Goal: Information Seeking & Learning: Check status

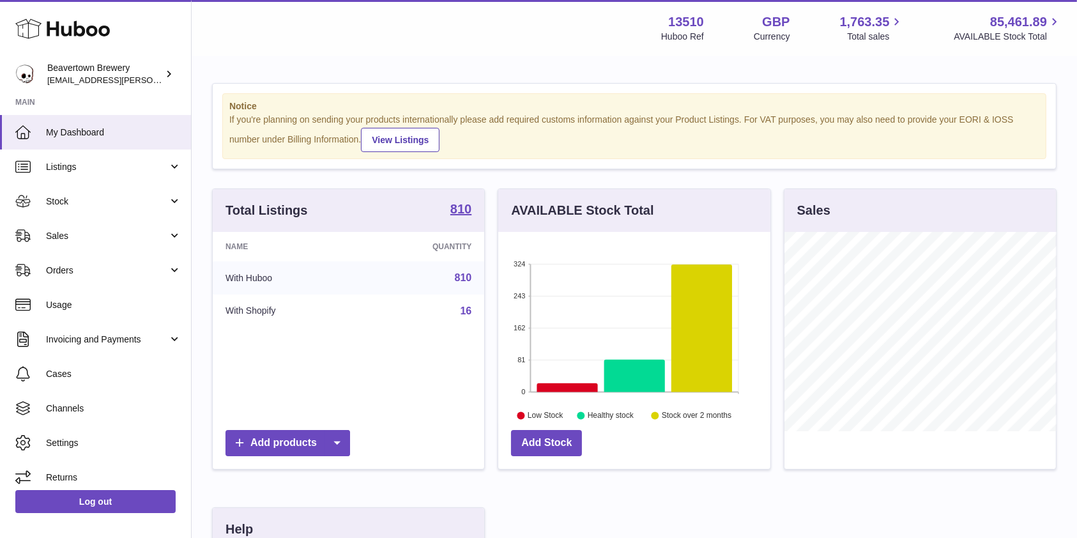
scroll to position [199, 271]
click at [72, 204] on span "Stock" at bounding box center [107, 201] width 122 height 12
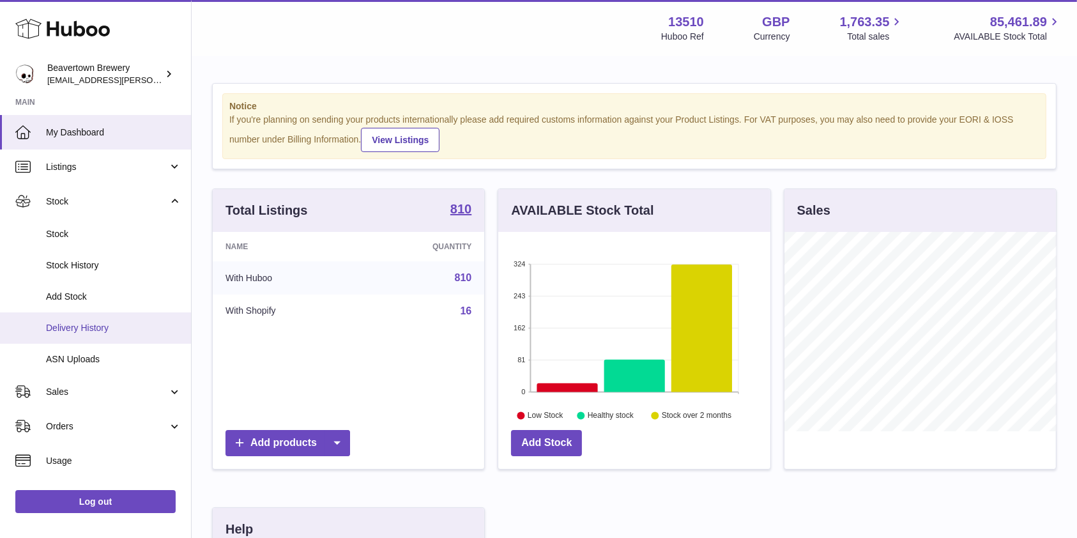
click at [80, 327] on span "Delivery History" at bounding box center [113, 328] width 135 height 12
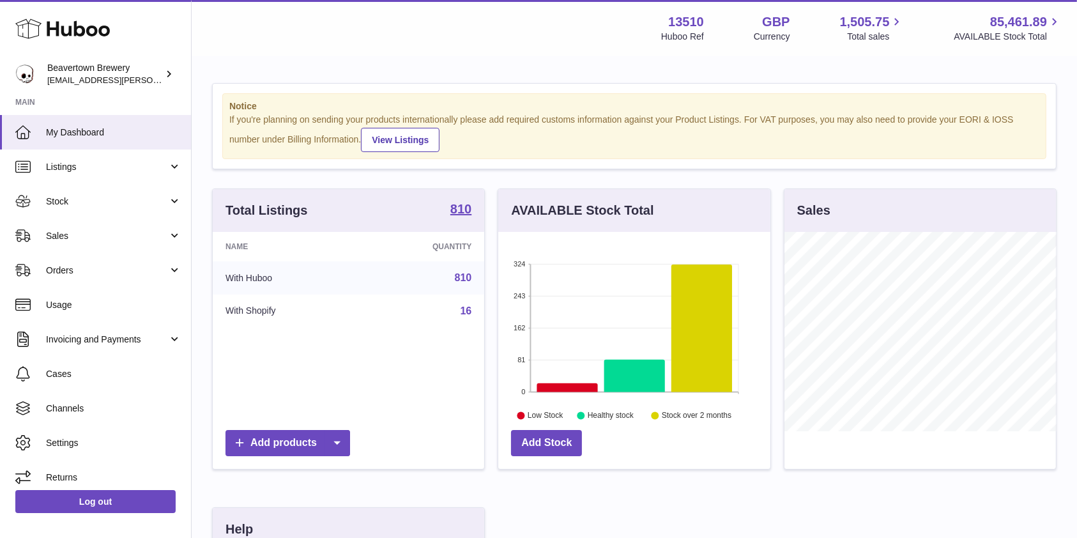
scroll to position [199, 271]
click at [57, 236] on span "Sales" at bounding box center [107, 236] width 122 height 12
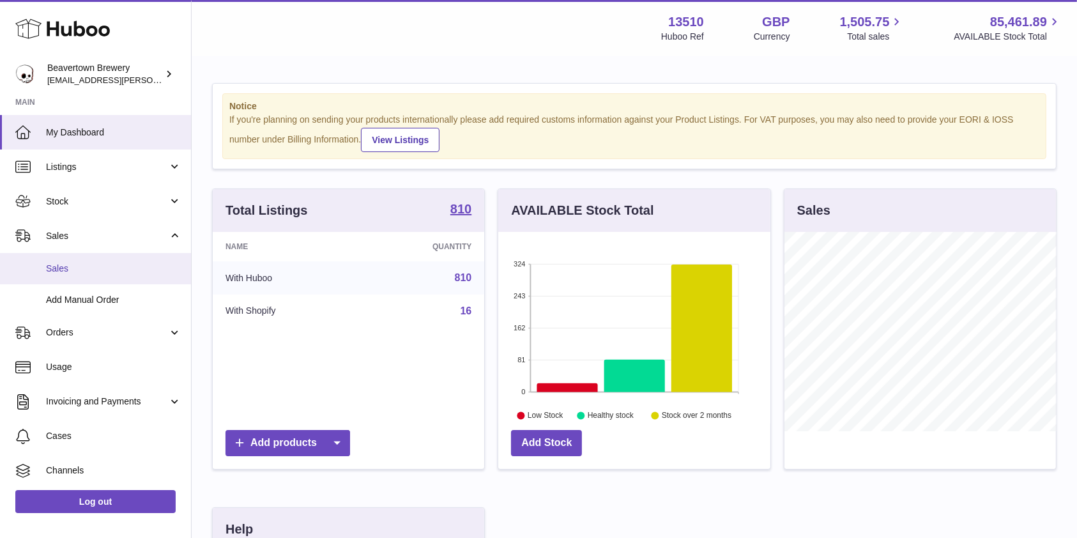
click at [61, 268] on span "Sales" at bounding box center [113, 268] width 135 height 12
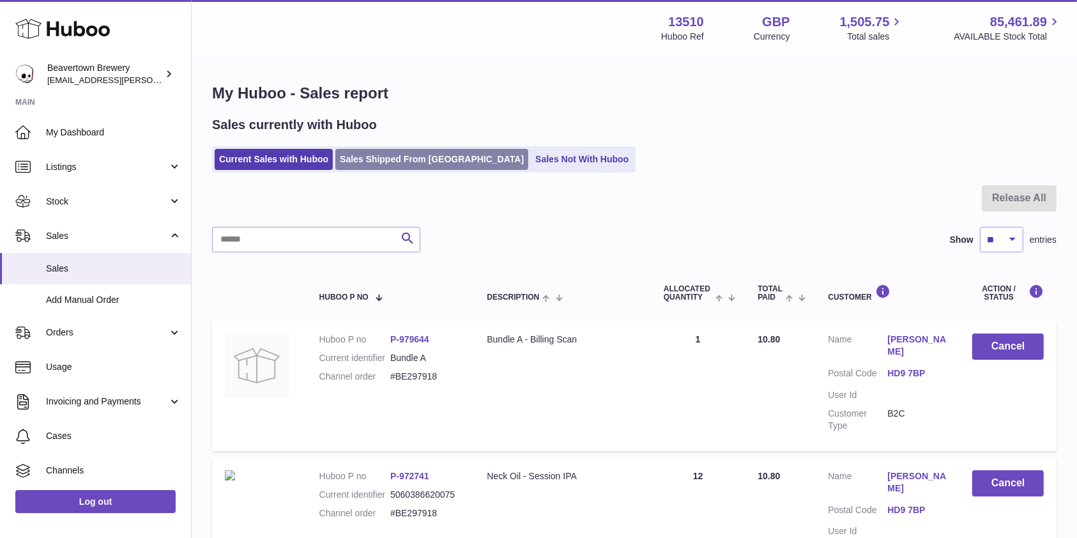
click at [437, 163] on link "Sales Shipped From [GEOGRAPHIC_DATA]" at bounding box center [431, 159] width 193 height 21
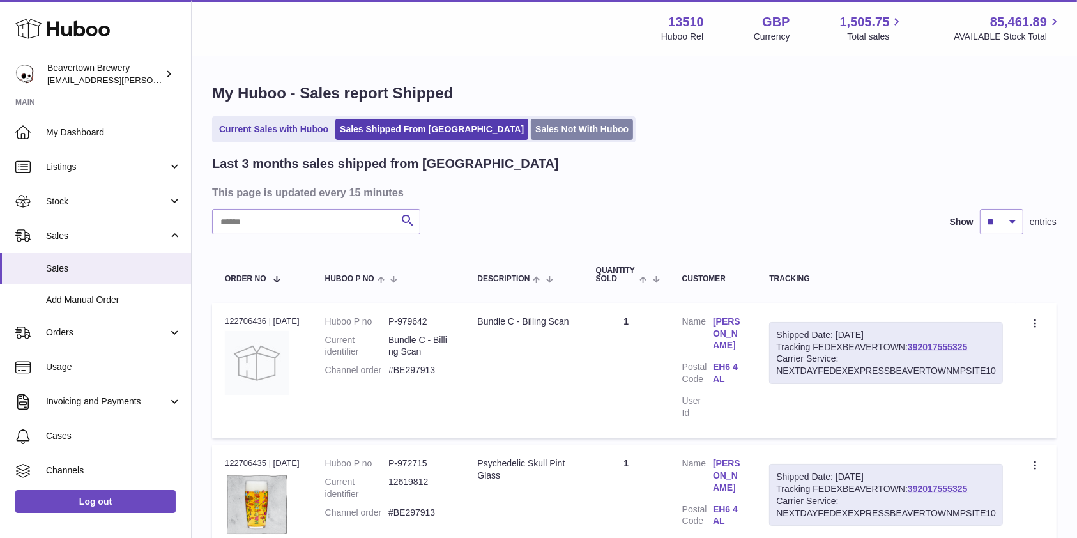
click at [535, 126] on link "Sales Not With Huboo" at bounding box center [582, 129] width 102 height 21
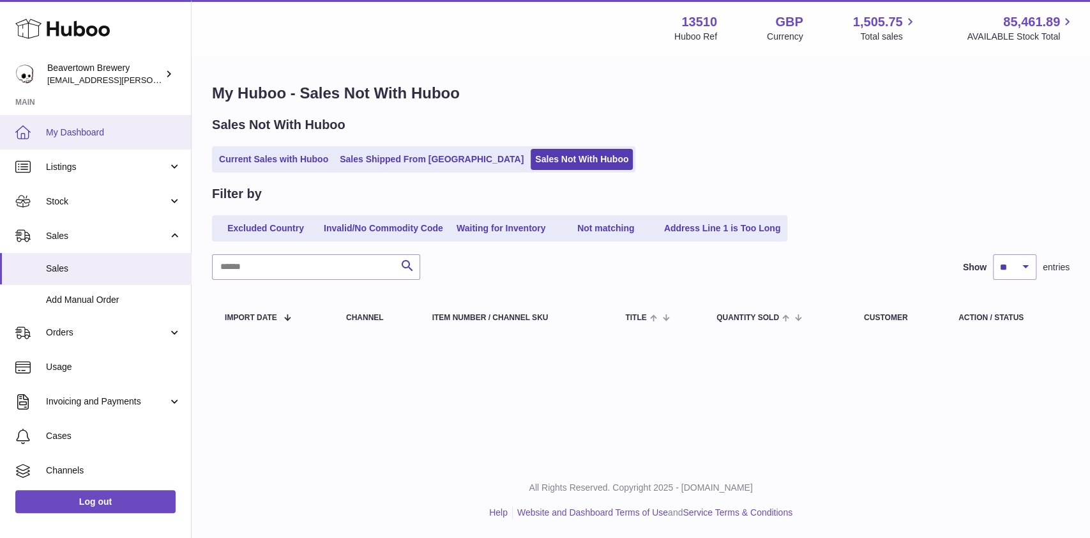
click at [125, 119] on link "My Dashboard" at bounding box center [95, 132] width 191 height 34
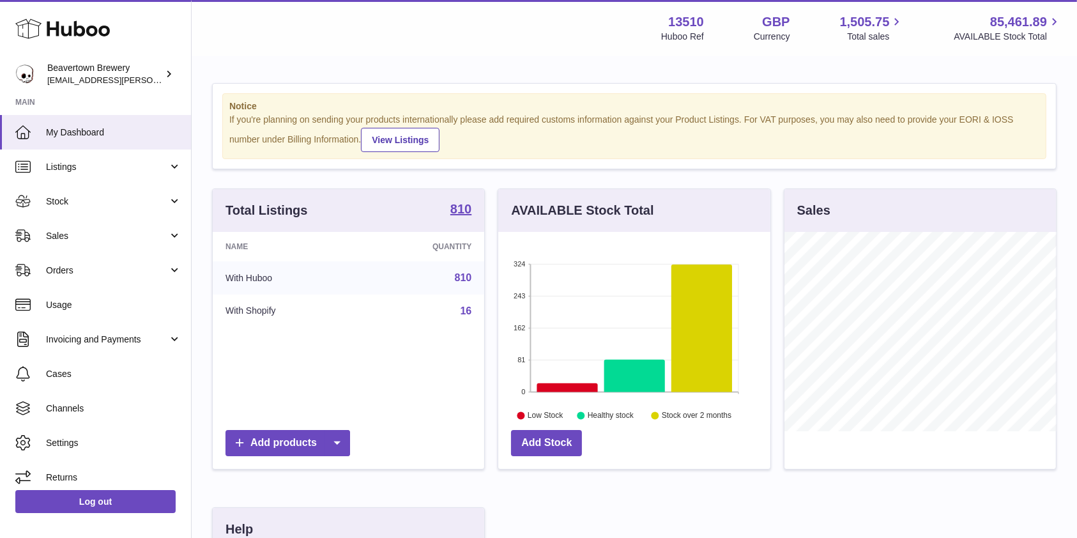
scroll to position [199, 271]
click at [105, 242] on link "Sales" at bounding box center [95, 235] width 191 height 34
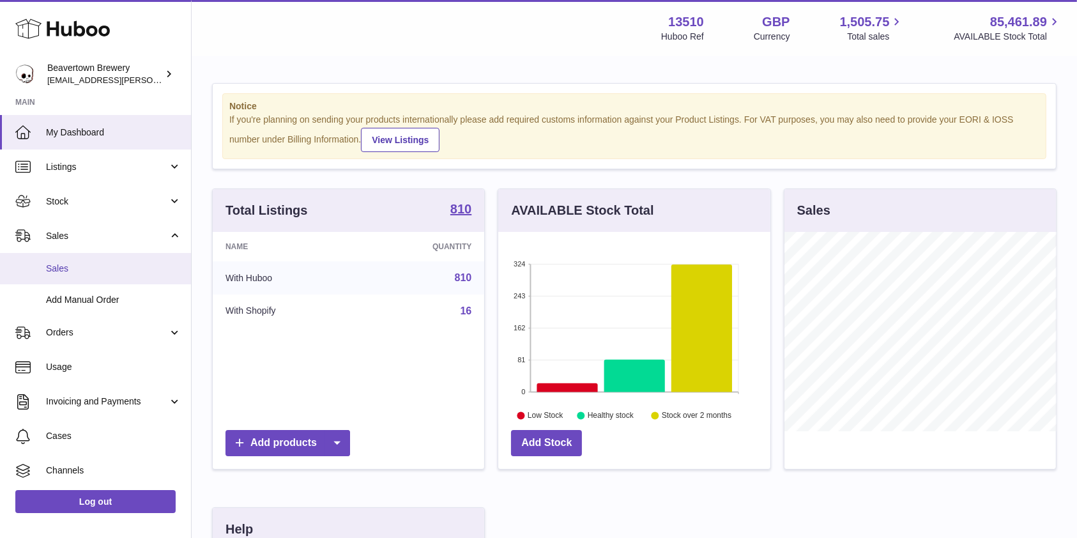
click at [87, 271] on span "Sales" at bounding box center [113, 268] width 135 height 12
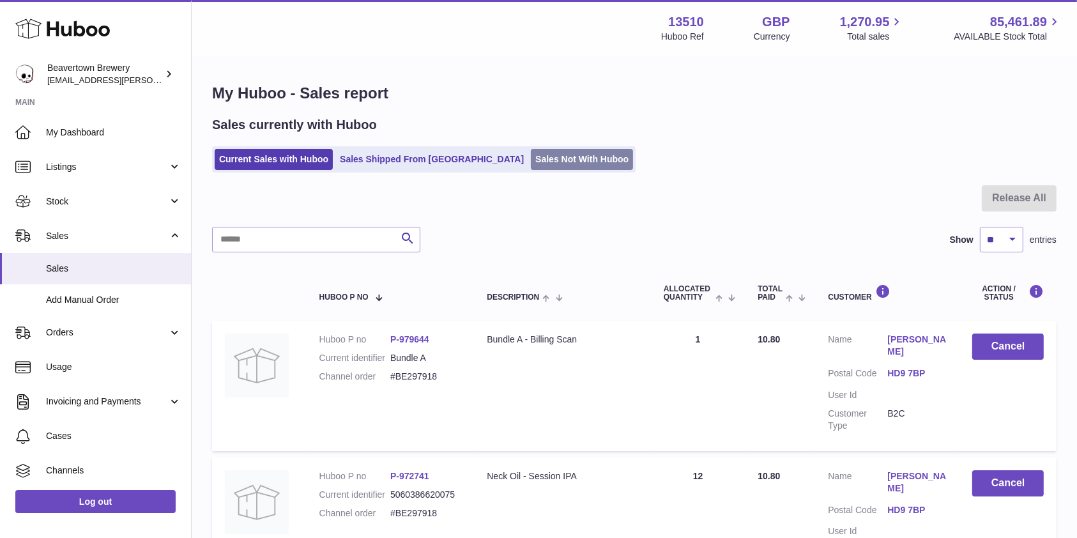
click at [535, 163] on link "Sales Not With Huboo" at bounding box center [582, 159] width 102 height 21
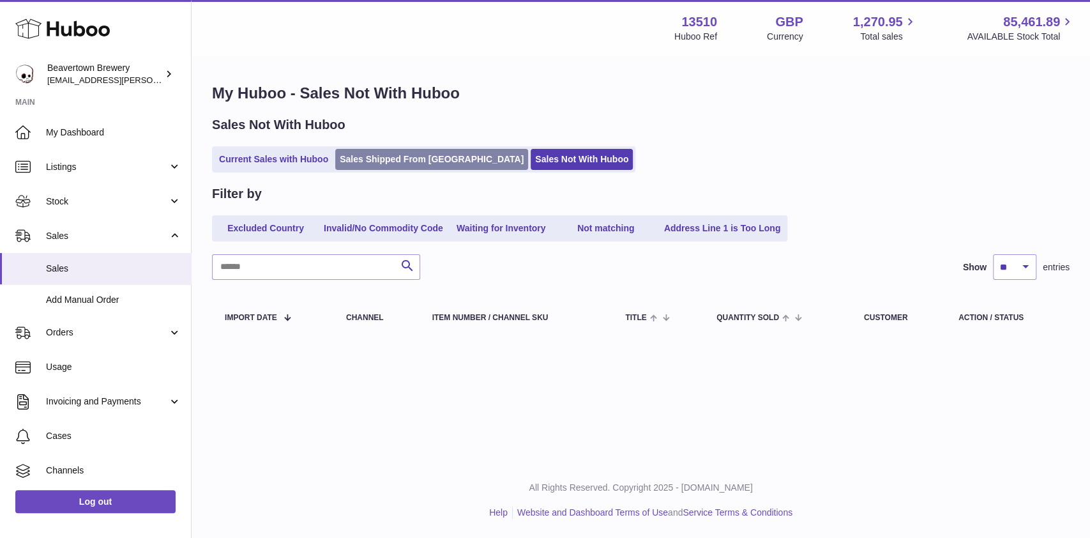
click at [411, 165] on link "Sales Shipped From [GEOGRAPHIC_DATA]" at bounding box center [431, 159] width 193 height 21
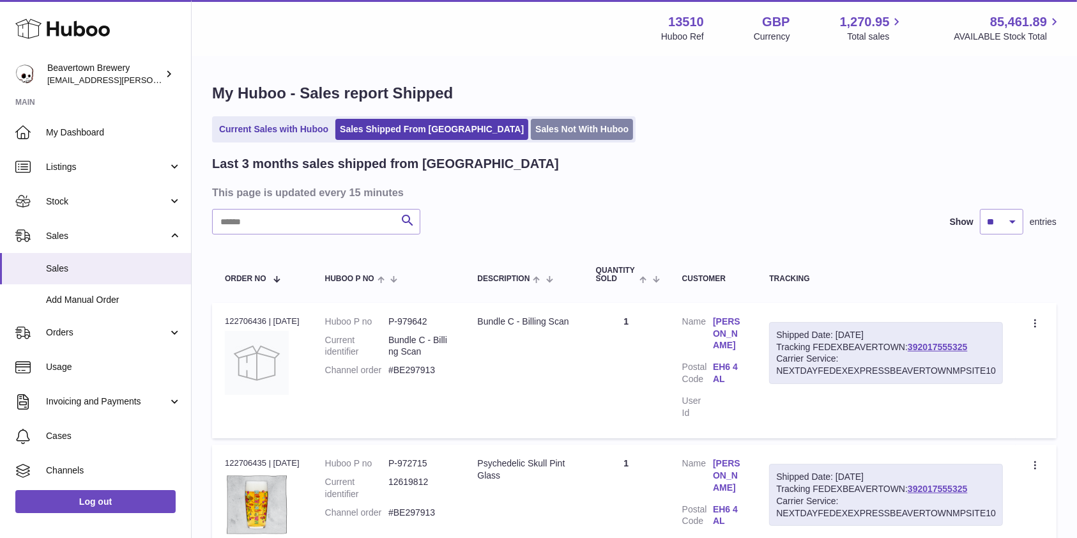
click at [531, 125] on link "Sales Not With Huboo" at bounding box center [582, 129] width 102 height 21
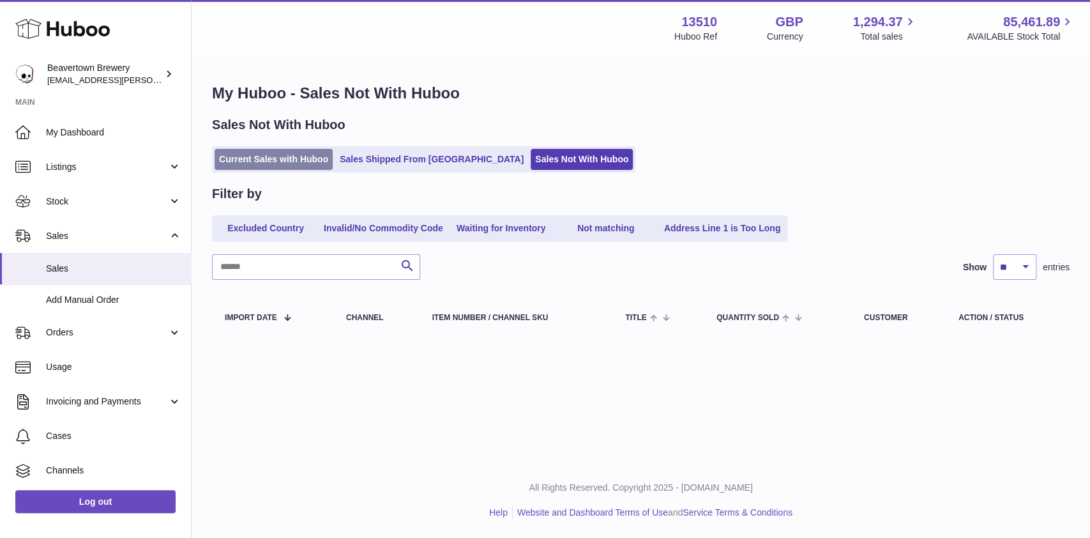
click at [261, 165] on link "Current Sales with Huboo" at bounding box center [274, 159] width 118 height 21
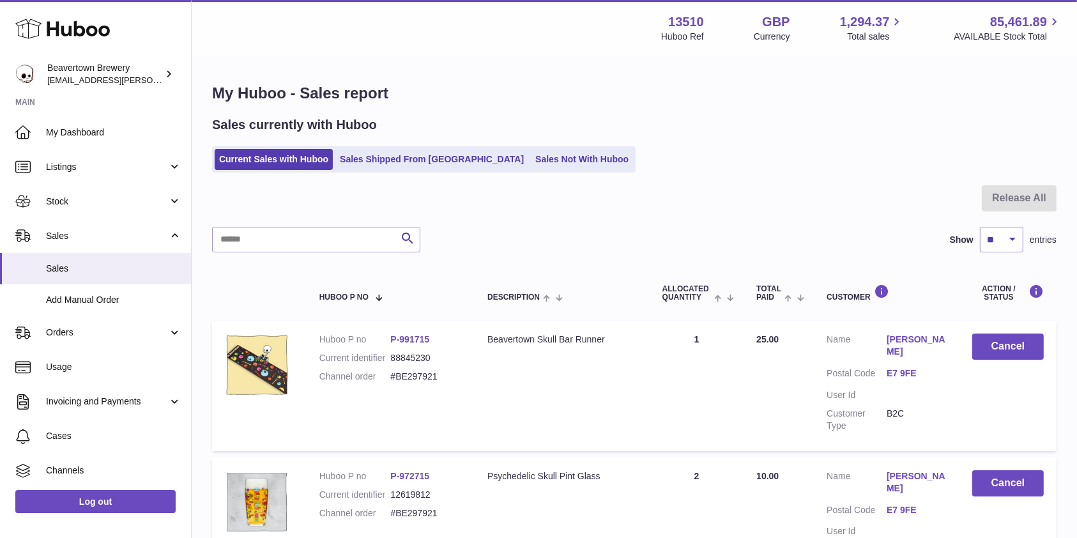
click at [415, 162] on link "Sales Shipped From [GEOGRAPHIC_DATA]" at bounding box center [431, 159] width 193 height 21
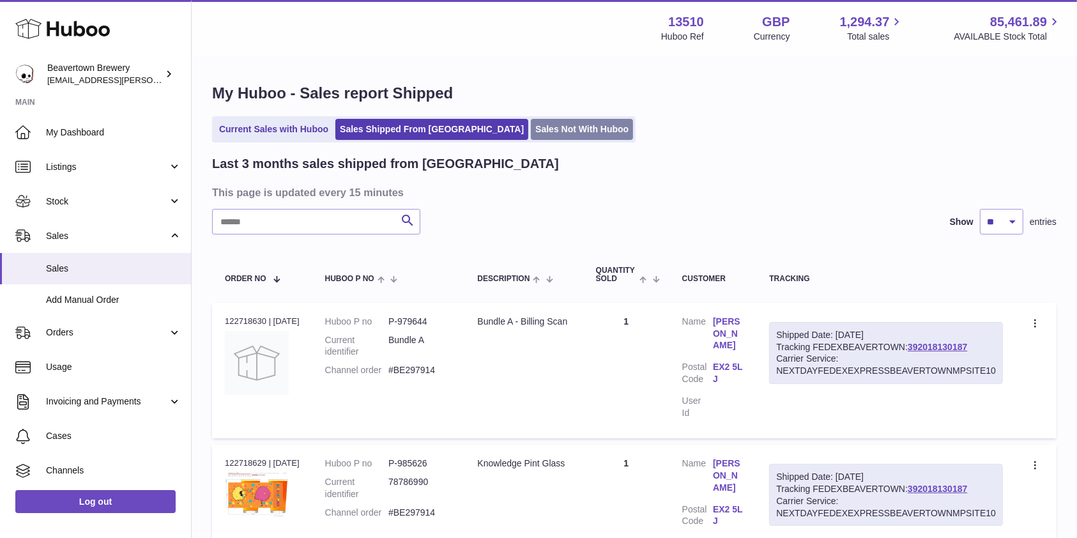
click at [561, 121] on link "Sales Not With Huboo" at bounding box center [582, 129] width 102 height 21
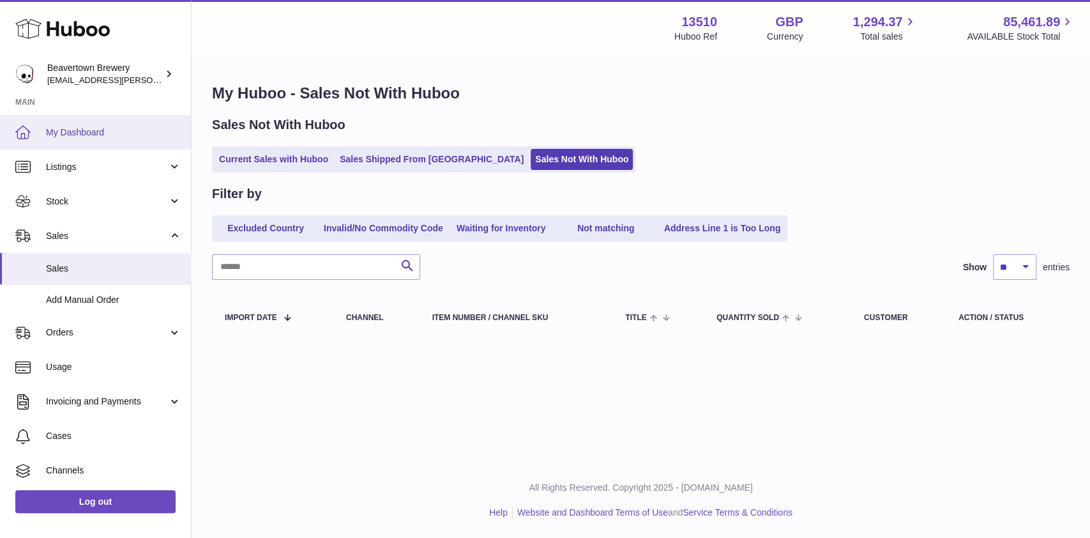
click at [72, 130] on span "My Dashboard" at bounding box center [113, 132] width 135 height 12
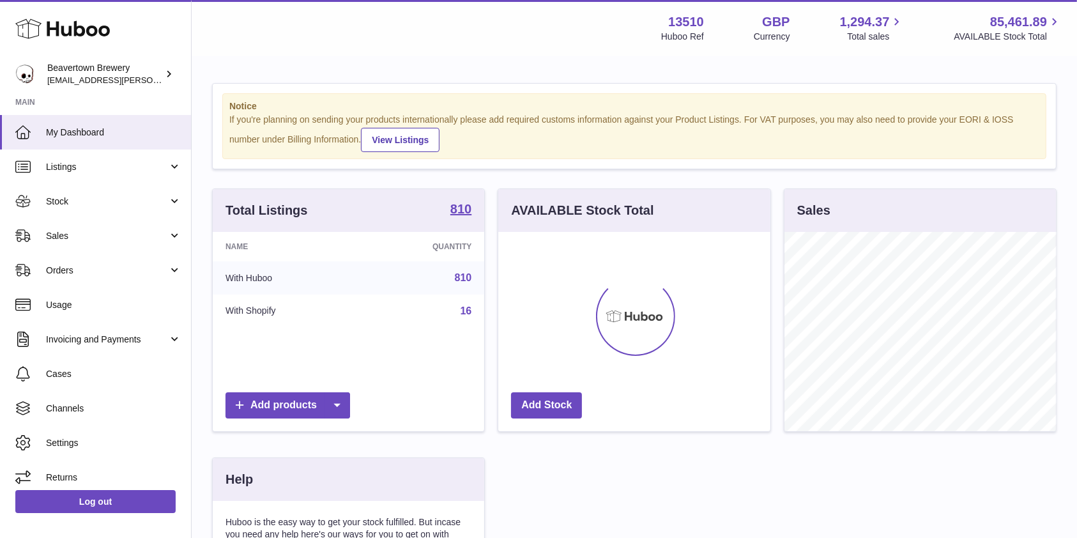
scroll to position [199, 271]
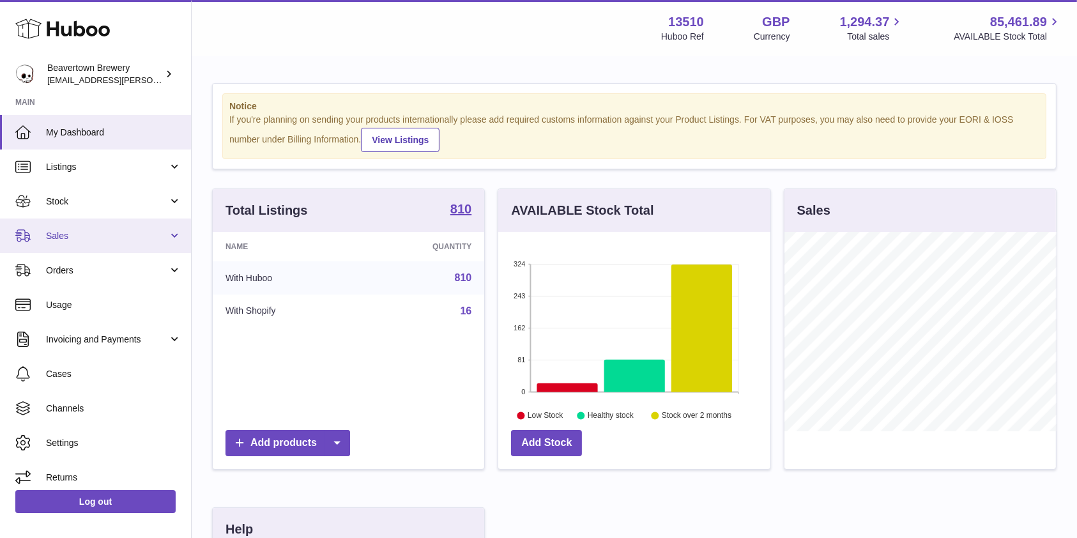
click at [69, 236] on span "Sales" at bounding box center [107, 236] width 122 height 12
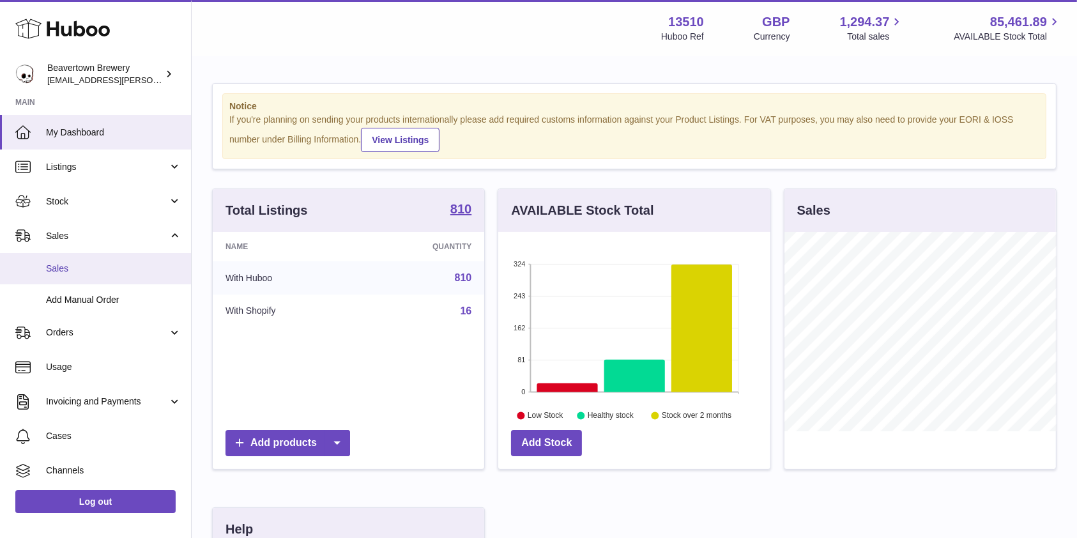
click at [72, 268] on span "Sales" at bounding box center [113, 268] width 135 height 12
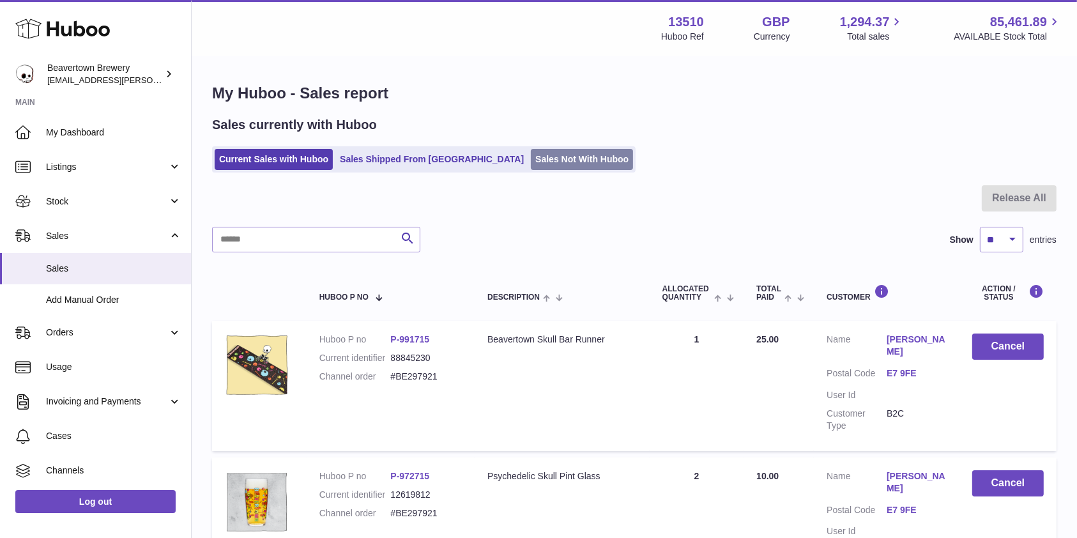
click at [531, 164] on link "Sales Not With Huboo" at bounding box center [582, 159] width 102 height 21
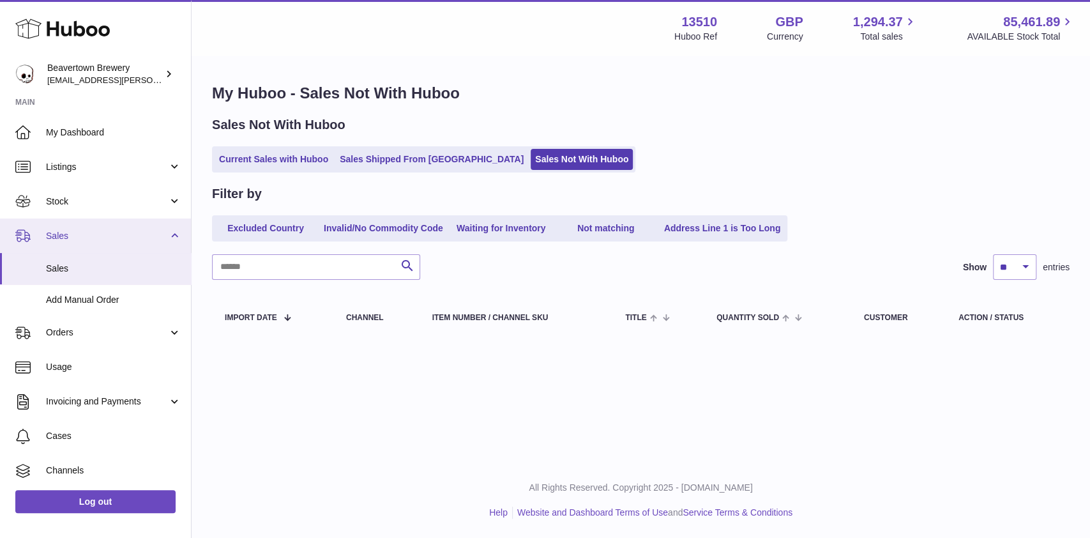
click at [77, 232] on span "Sales" at bounding box center [107, 236] width 122 height 12
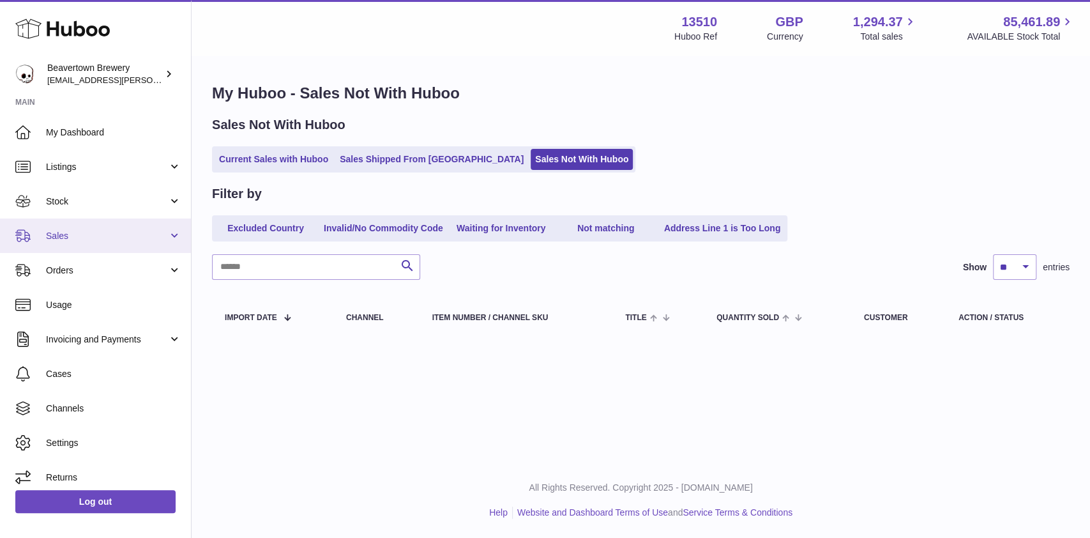
click at [68, 238] on span "Sales" at bounding box center [107, 236] width 122 height 12
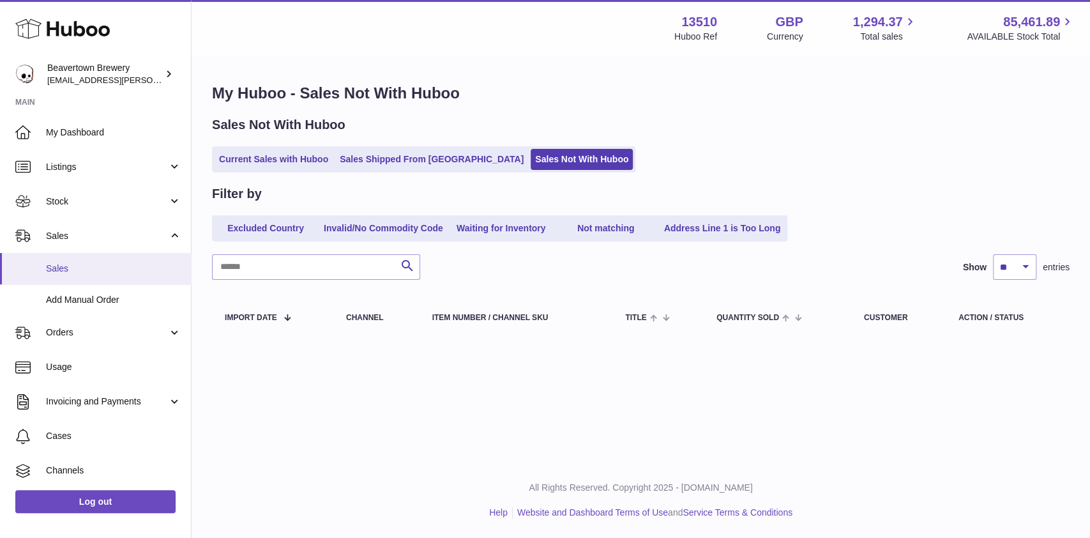
click at [58, 269] on span "Sales" at bounding box center [113, 268] width 135 height 12
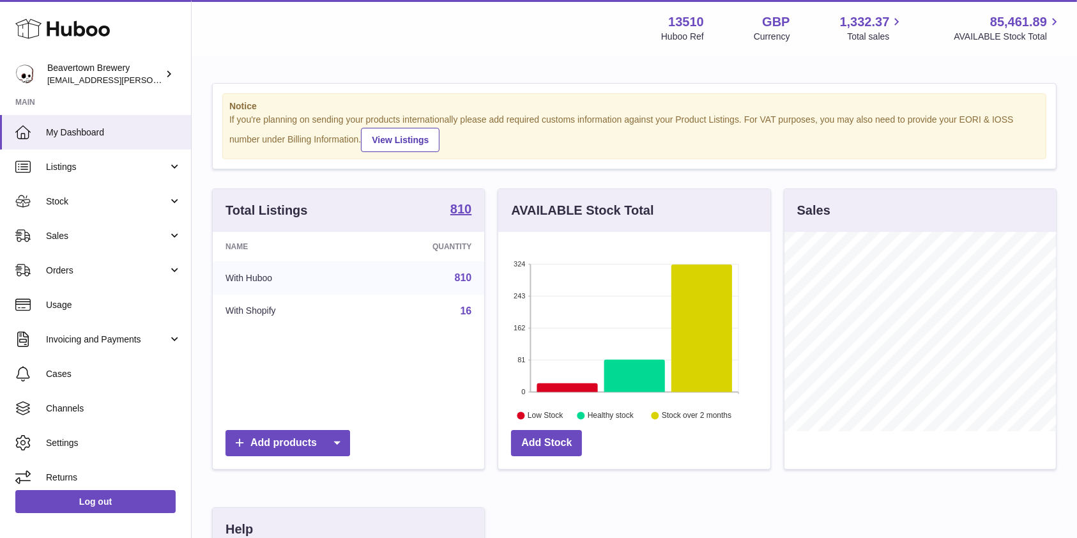
scroll to position [199, 271]
click at [67, 245] on link "Sales" at bounding box center [95, 235] width 191 height 34
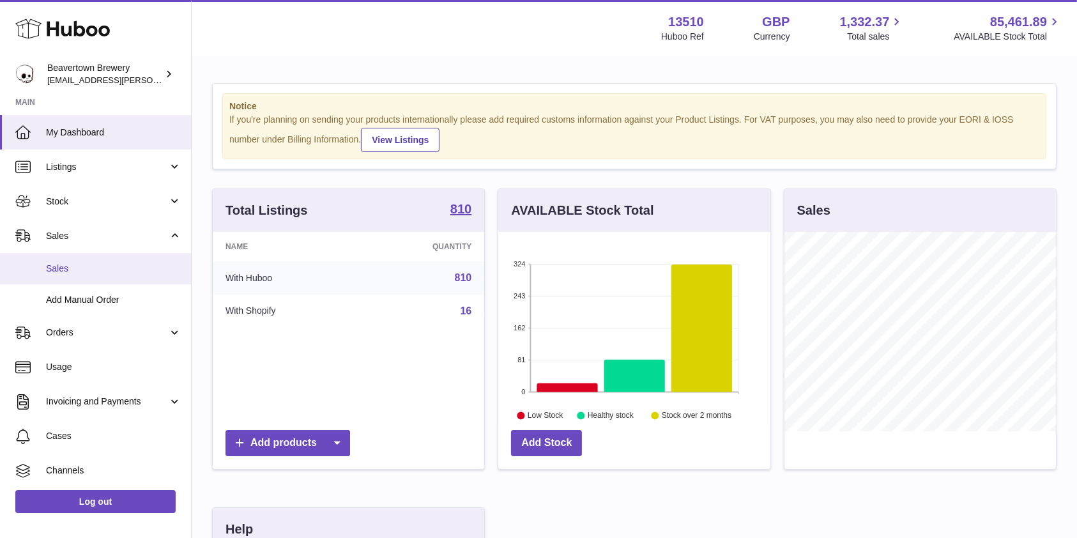
click at [61, 280] on link "Sales" at bounding box center [95, 268] width 191 height 31
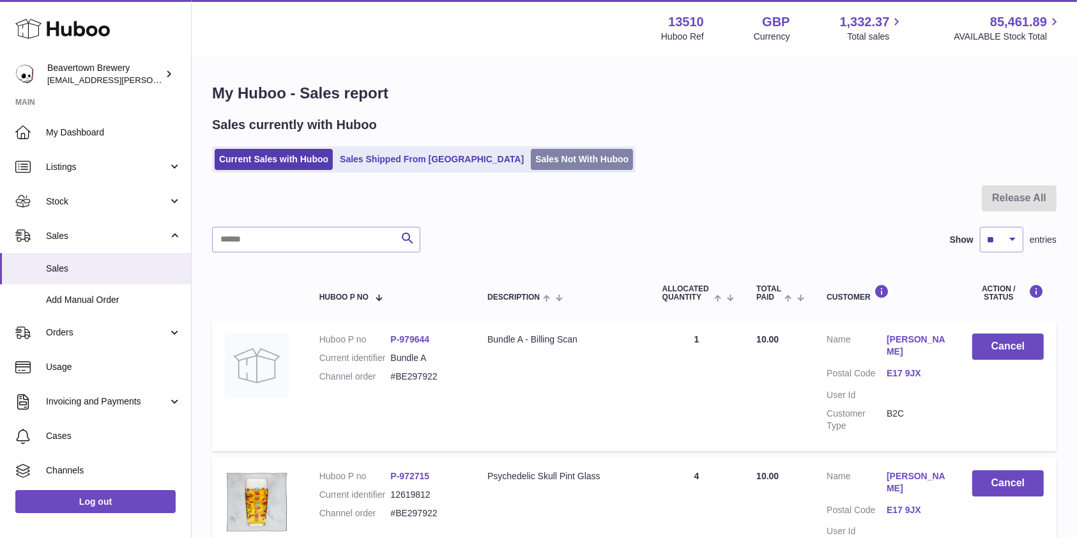
click at [531, 160] on link "Sales Not With Huboo" at bounding box center [582, 159] width 102 height 21
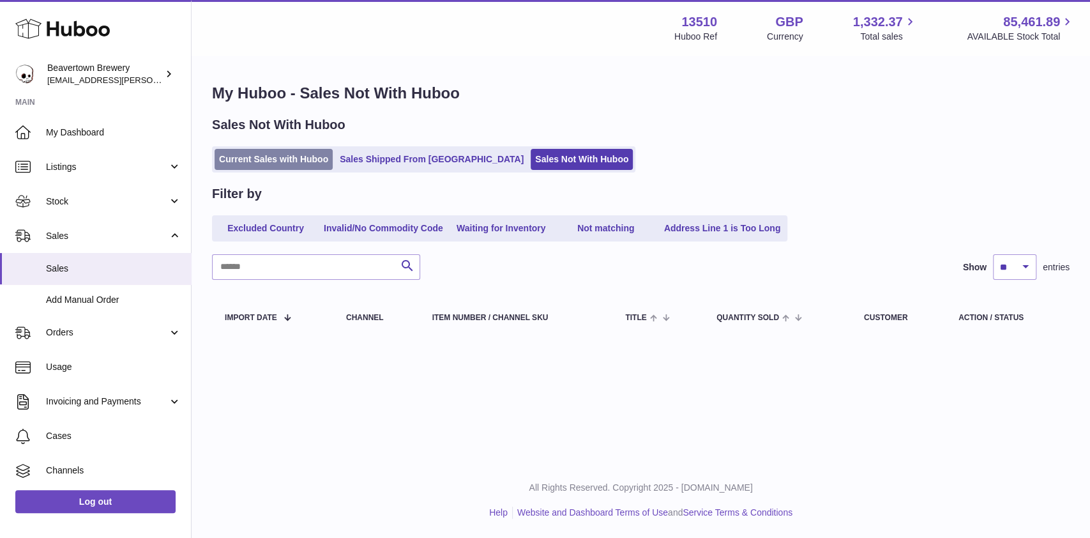
click at [265, 169] on link "Current Sales with Huboo" at bounding box center [274, 159] width 118 height 21
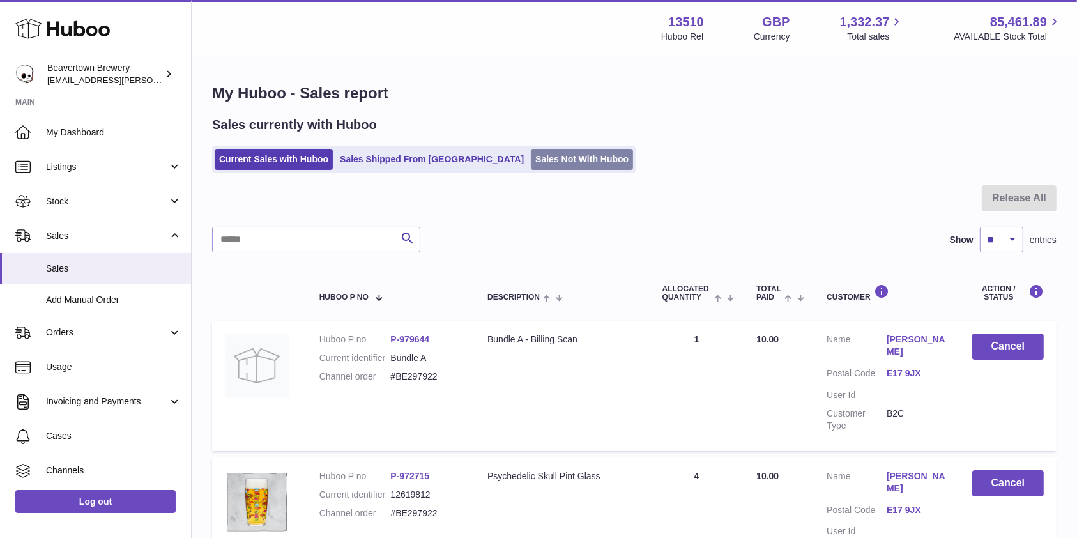
click at [531, 164] on link "Sales Not With Huboo" at bounding box center [582, 159] width 102 height 21
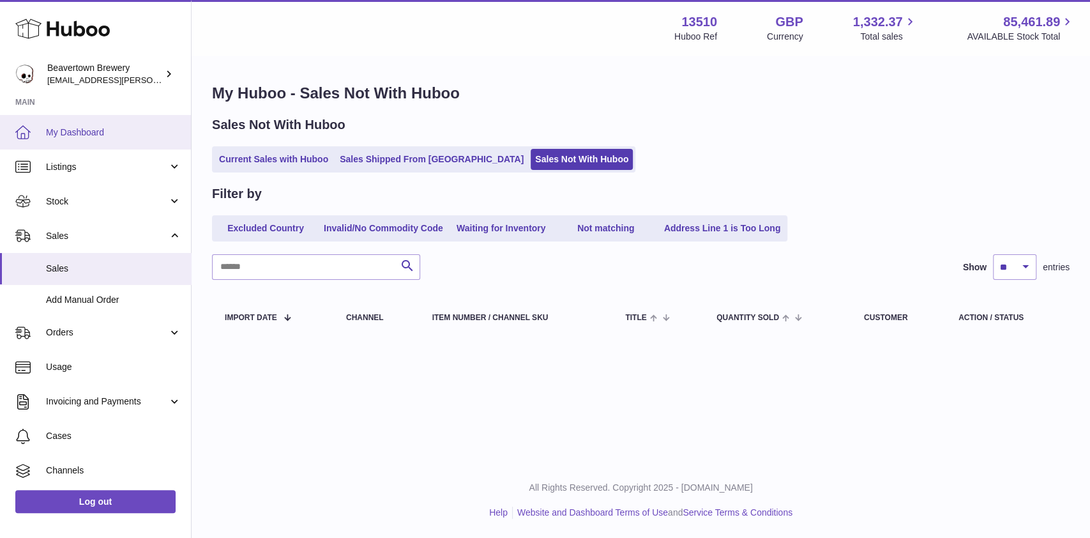
click at [77, 144] on link "My Dashboard" at bounding box center [95, 132] width 191 height 34
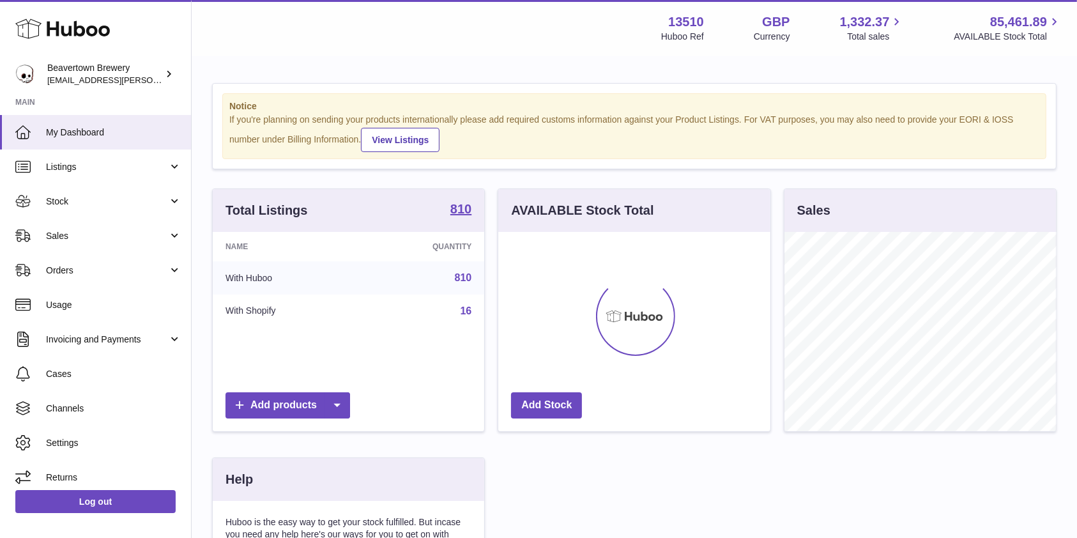
scroll to position [199, 271]
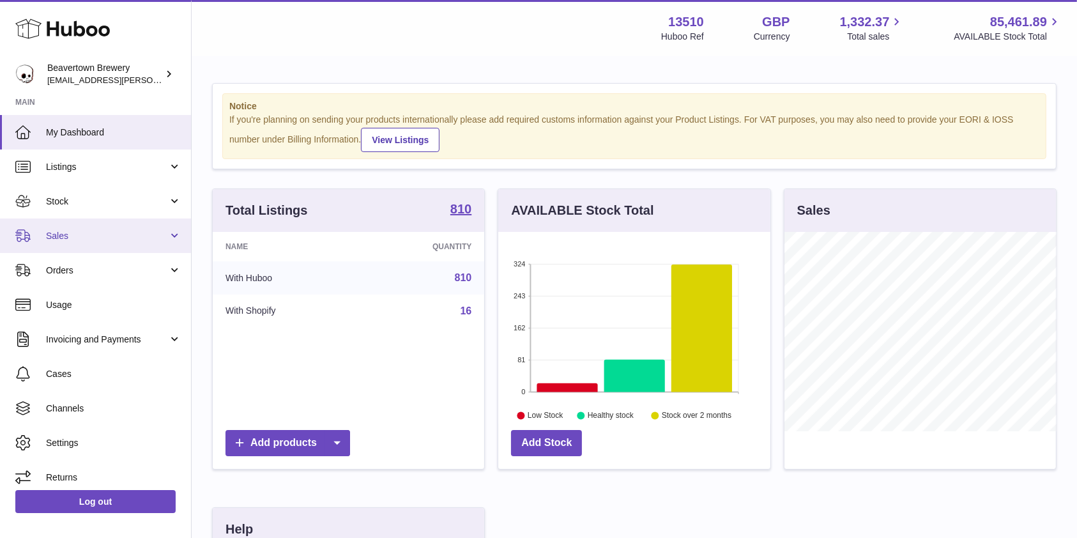
click at [72, 232] on span "Sales" at bounding box center [107, 236] width 122 height 12
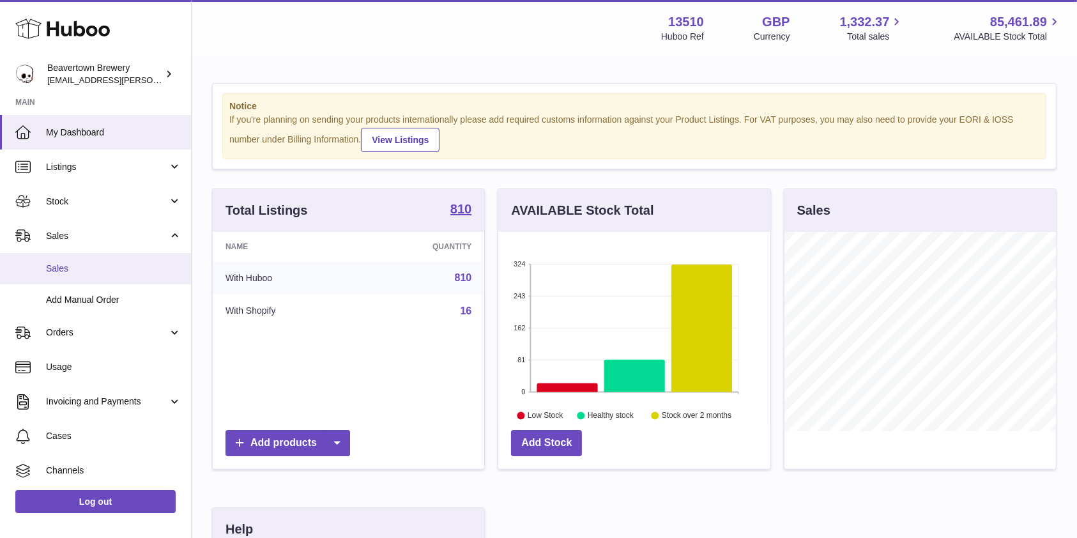
click at [66, 273] on span "Sales" at bounding box center [113, 268] width 135 height 12
